Goal: Navigation & Orientation: Find specific page/section

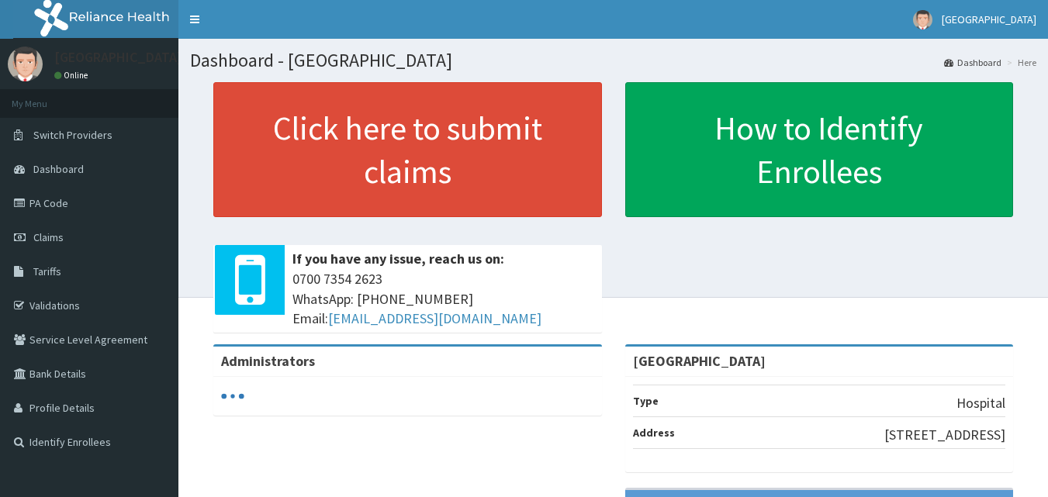
click at [70, 174] on span "Dashboard" at bounding box center [58, 169] width 50 height 14
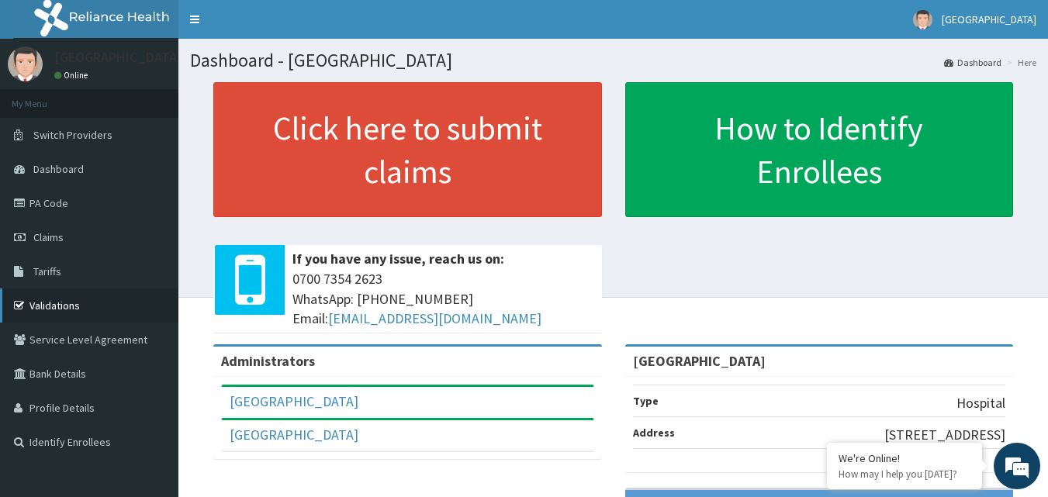
click at [66, 304] on link "Validations" at bounding box center [89, 305] width 178 height 34
